Goal: Find specific page/section: Find specific page/section

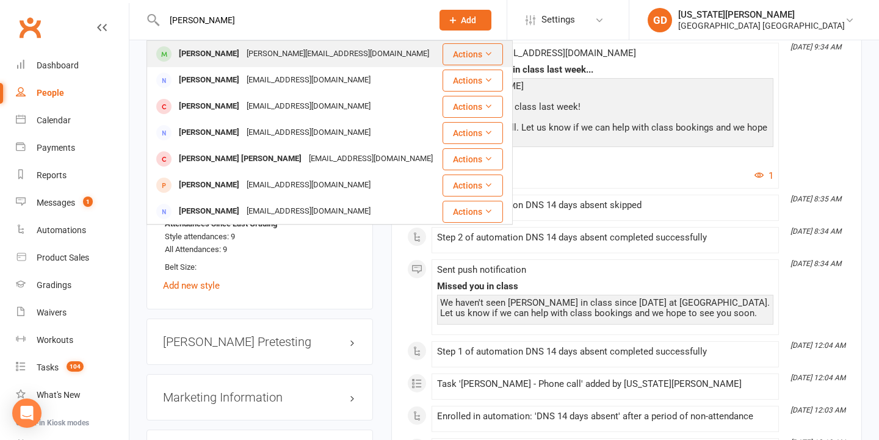
type input "[PERSON_NAME]"
click at [220, 48] on div "[PERSON_NAME]" at bounding box center [209, 54] width 68 height 18
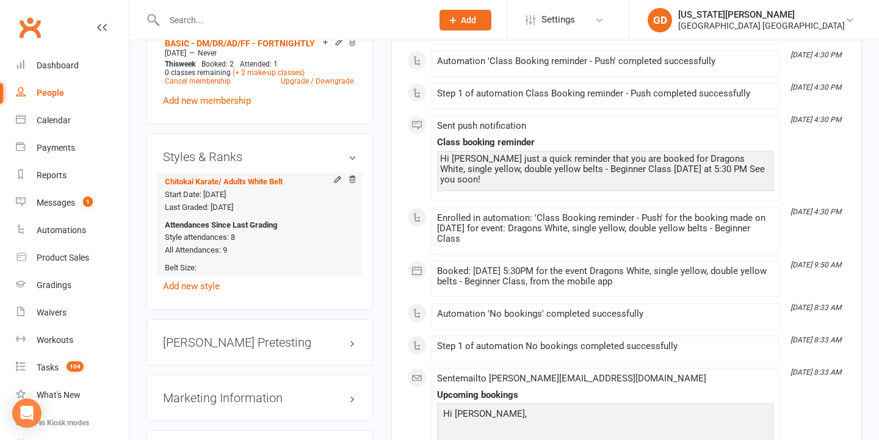
scroll to position [882, 0]
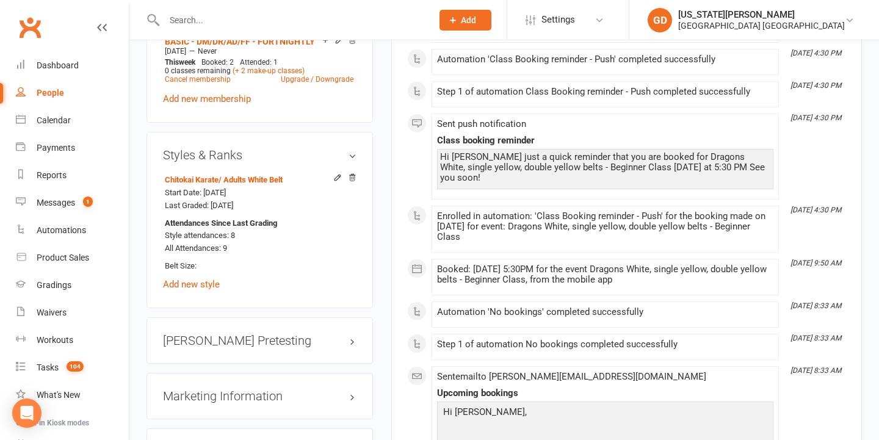
click at [278, 23] on input "text" at bounding box center [292, 20] width 263 height 17
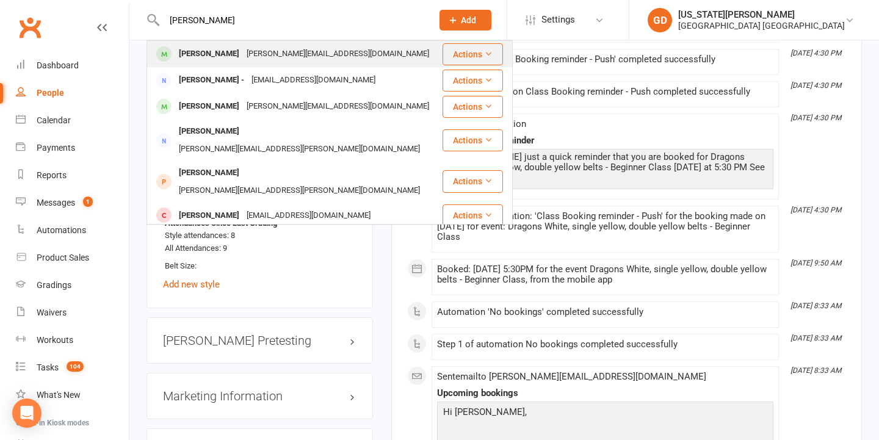
type input "[PERSON_NAME]"
click at [260, 48] on div "[PERSON_NAME][EMAIL_ADDRESS][DOMAIN_NAME]" at bounding box center [338, 54] width 190 height 18
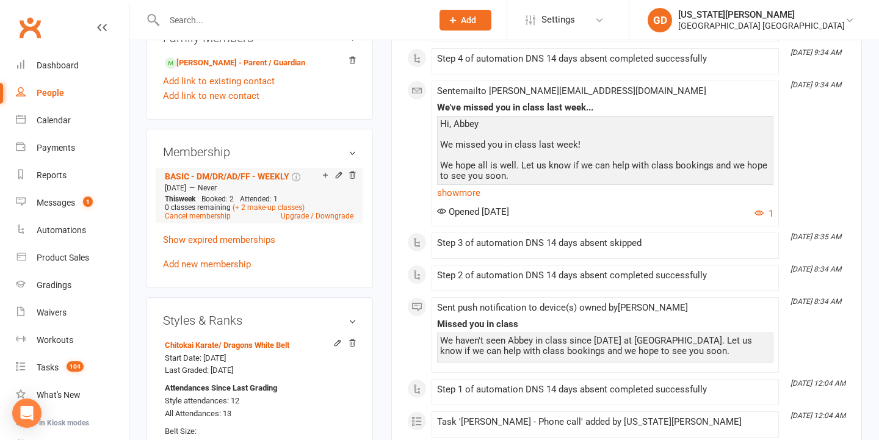
scroll to position [733, 0]
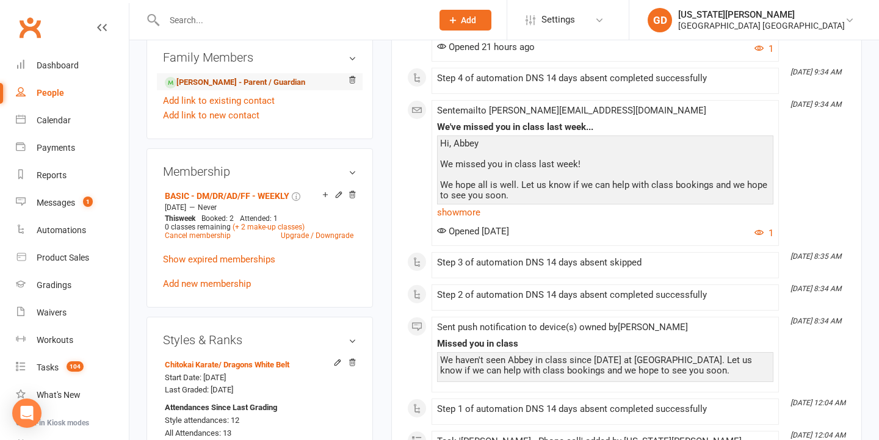
click at [250, 76] on link "[PERSON_NAME] - Parent / Guardian" at bounding box center [235, 82] width 140 height 13
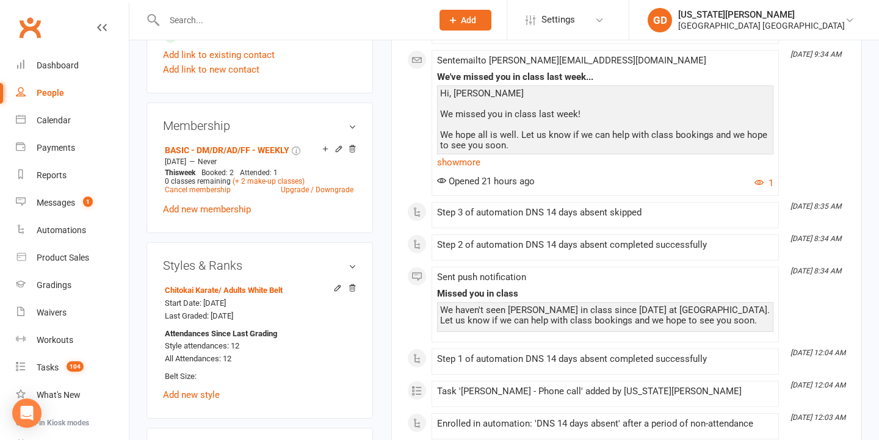
scroll to position [850, 0]
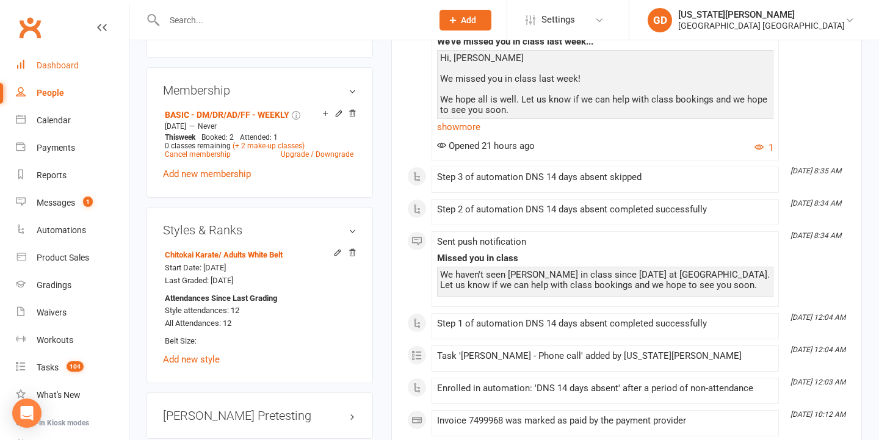
click at [56, 73] on link "Dashboard" at bounding box center [72, 65] width 113 height 27
